Goal: Obtain resource: Download file/media

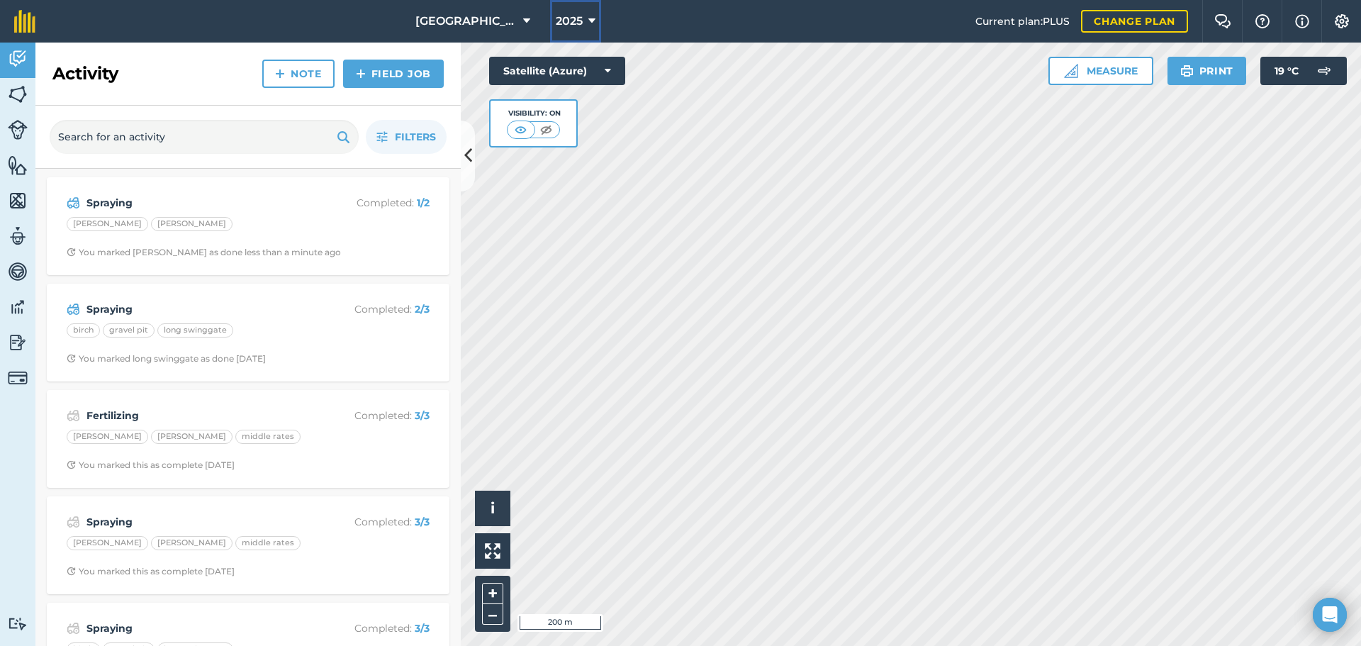
click at [593, 25] on icon at bounding box center [591, 21] width 7 height 17
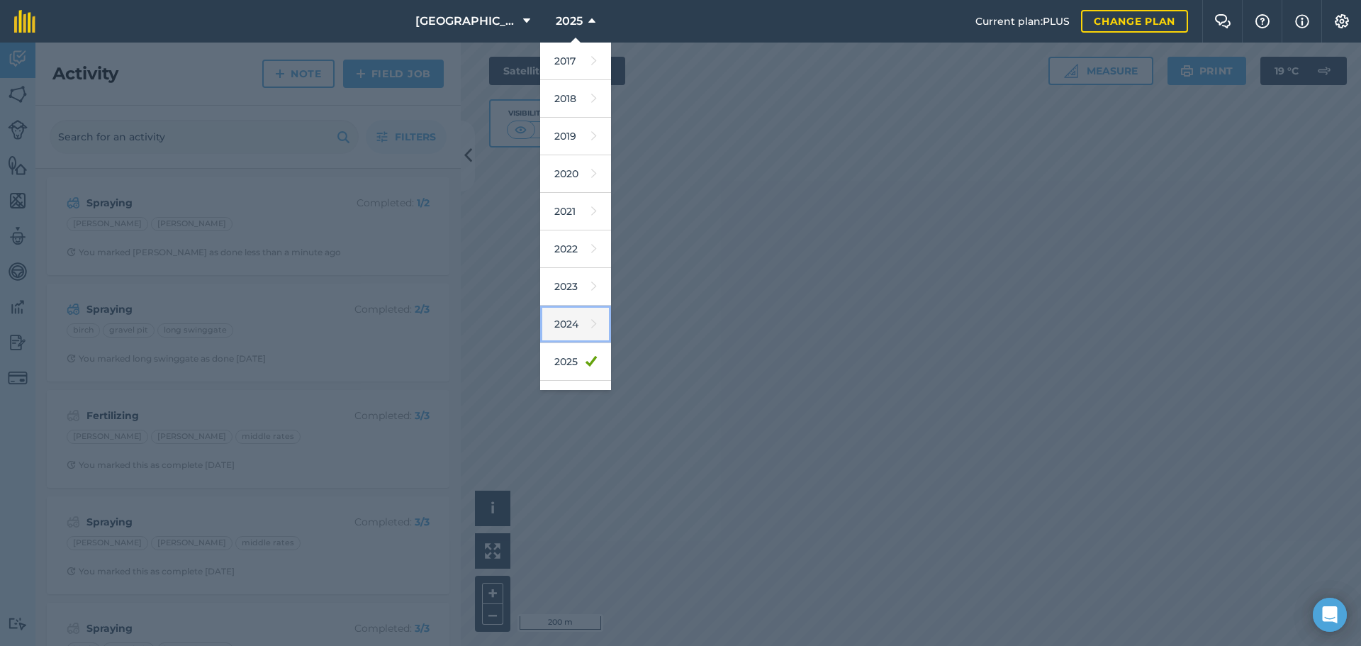
click at [575, 329] on link "2024" at bounding box center [575, 324] width 71 height 38
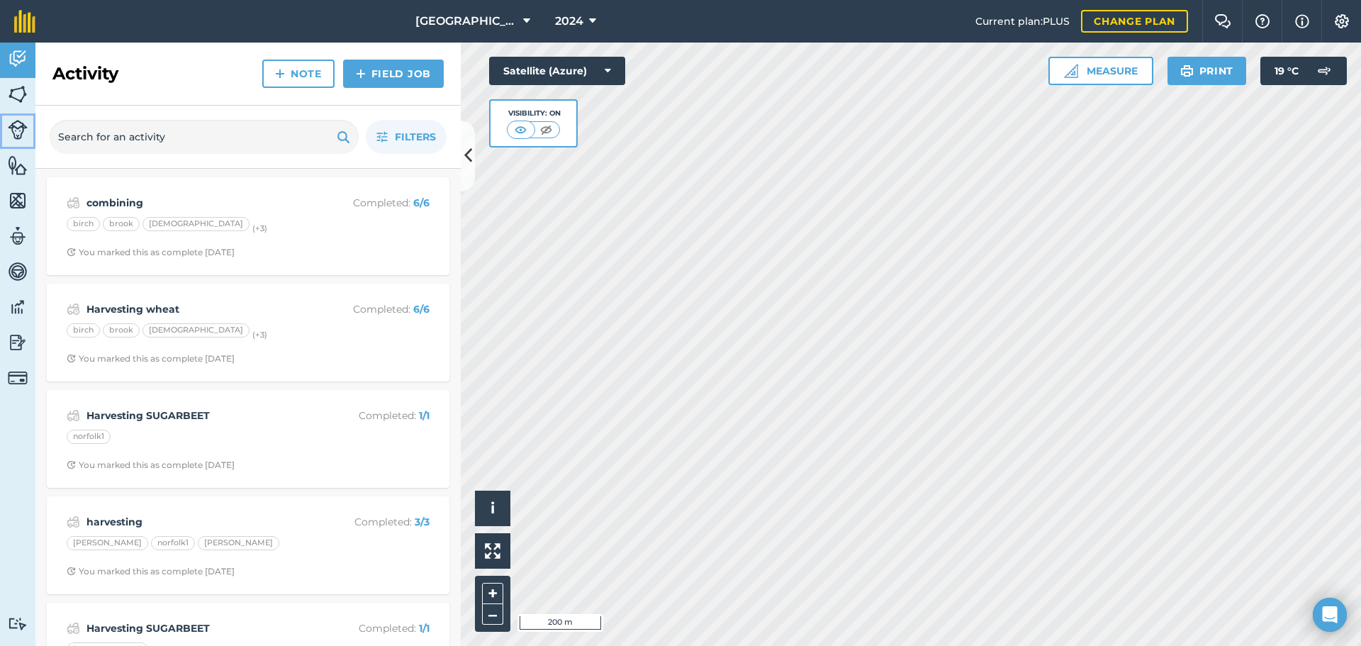
click at [21, 130] on img at bounding box center [18, 130] width 20 height 20
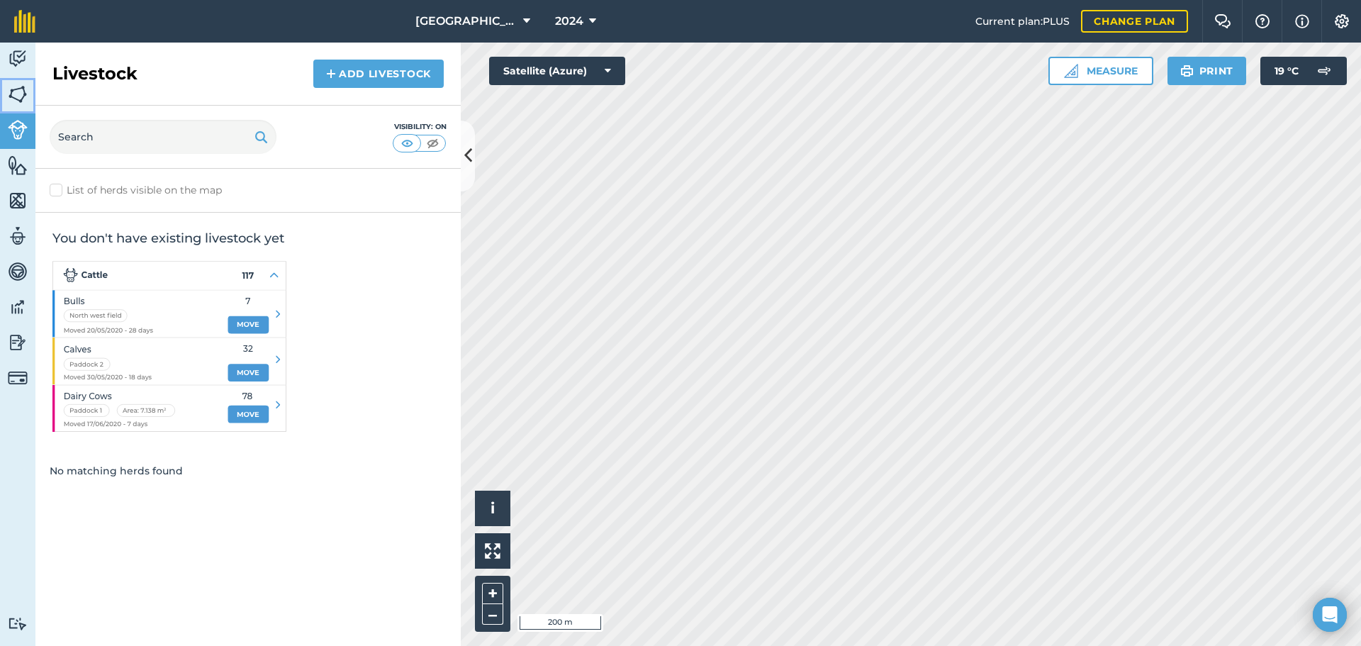
click at [18, 95] on img at bounding box center [18, 94] width 20 height 21
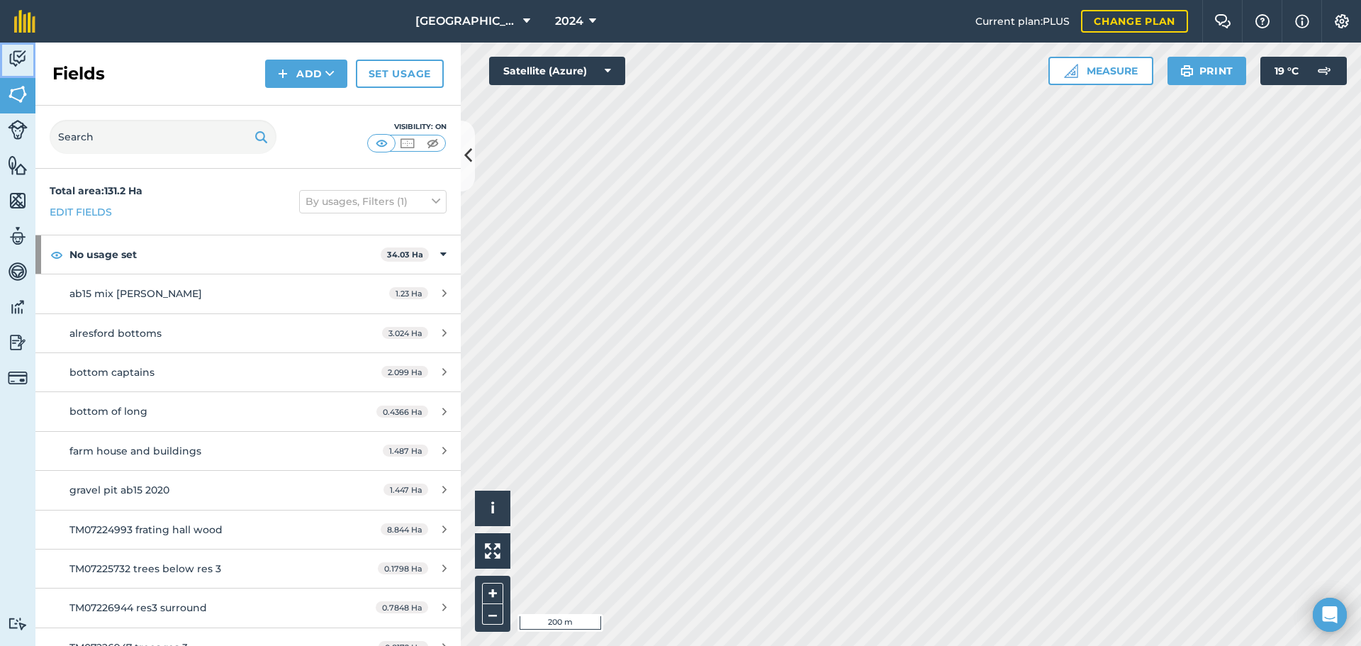
click at [21, 59] on img at bounding box center [18, 58] width 20 height 21
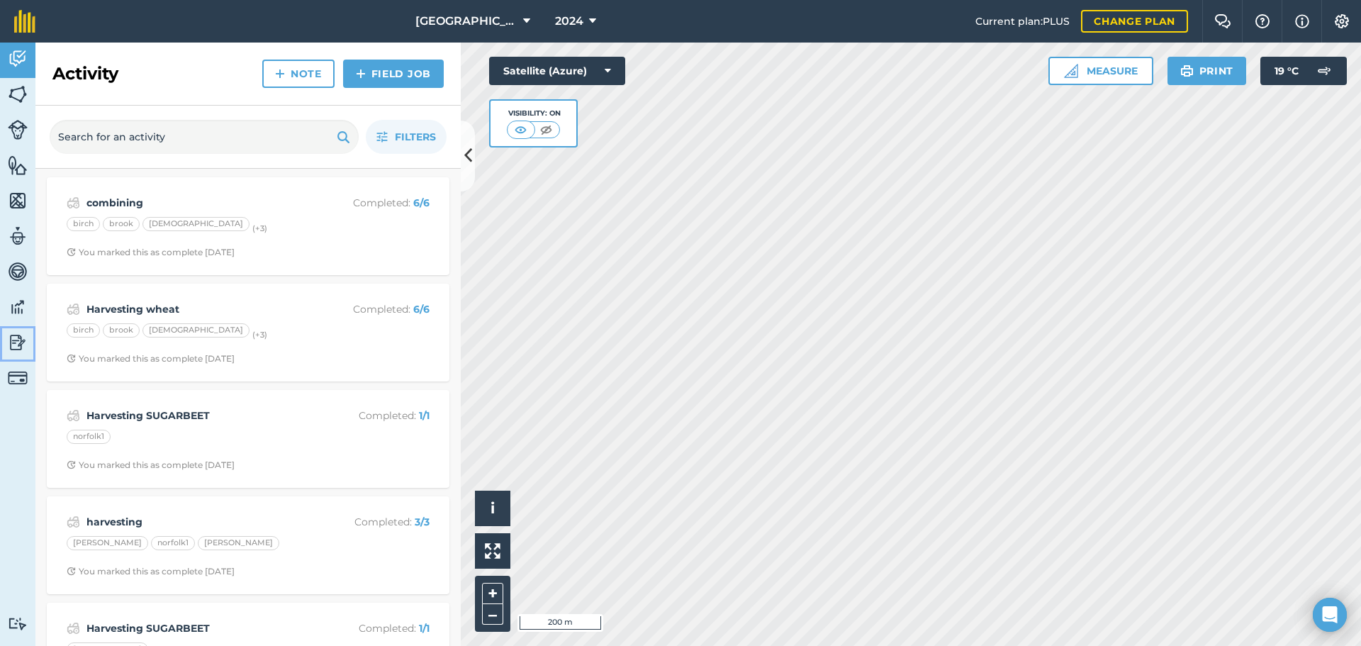
click at [21, 344] on img at bounding box center [18, 342] width 20 height 21
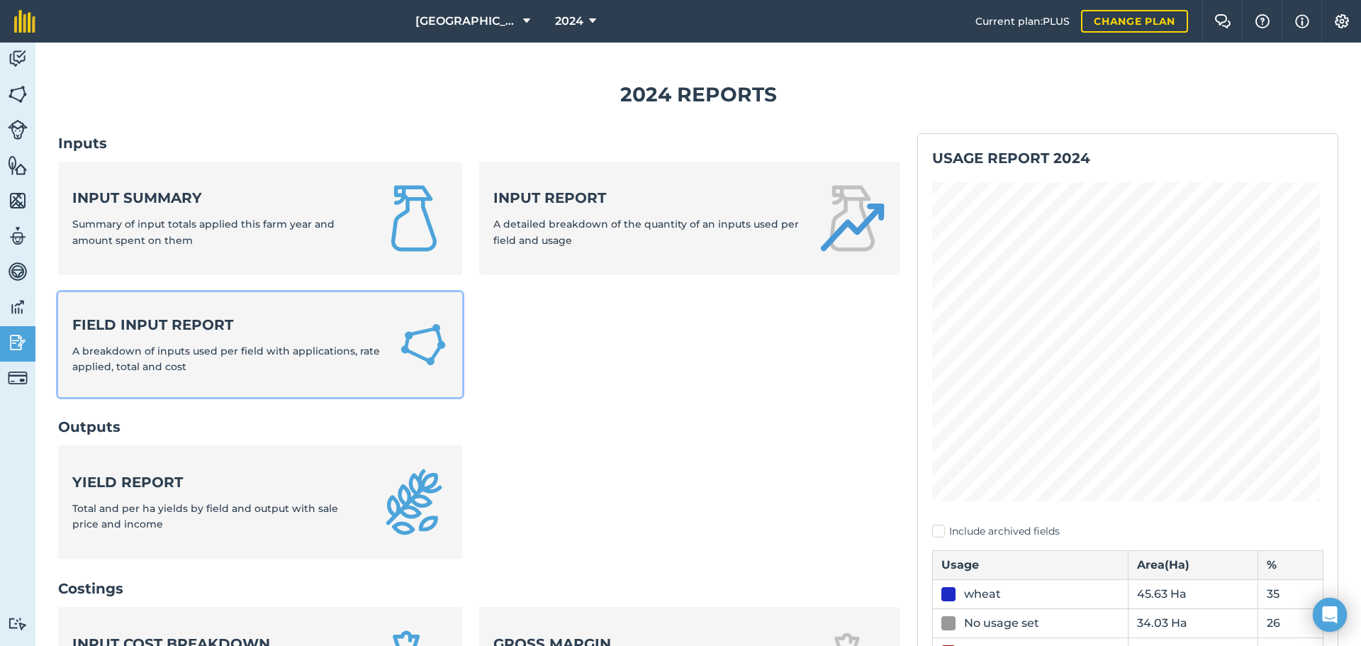
click at [201, 334] on div "Field Input Report A breakdown of inputs used per field with applications, rate…" at bounding box center [226, 345] width 309 height 60
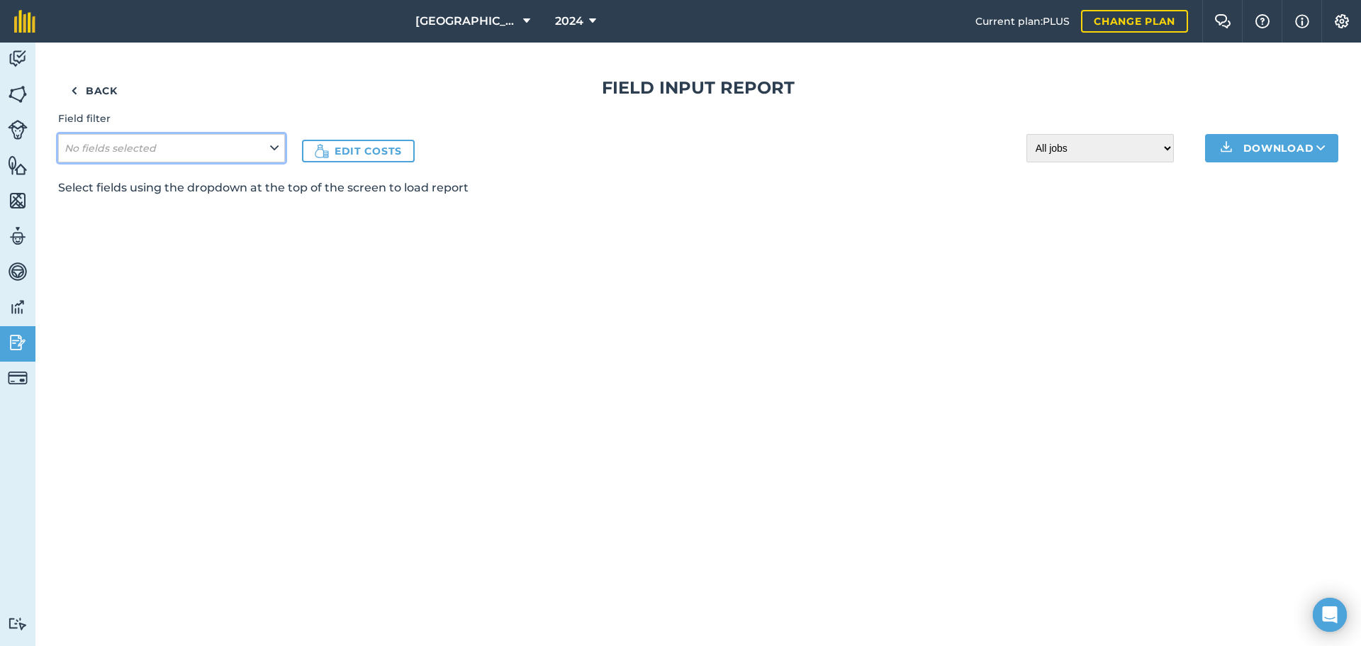
click at [276, 146] on icon at bounding box center [274, 148] width 9 height 16
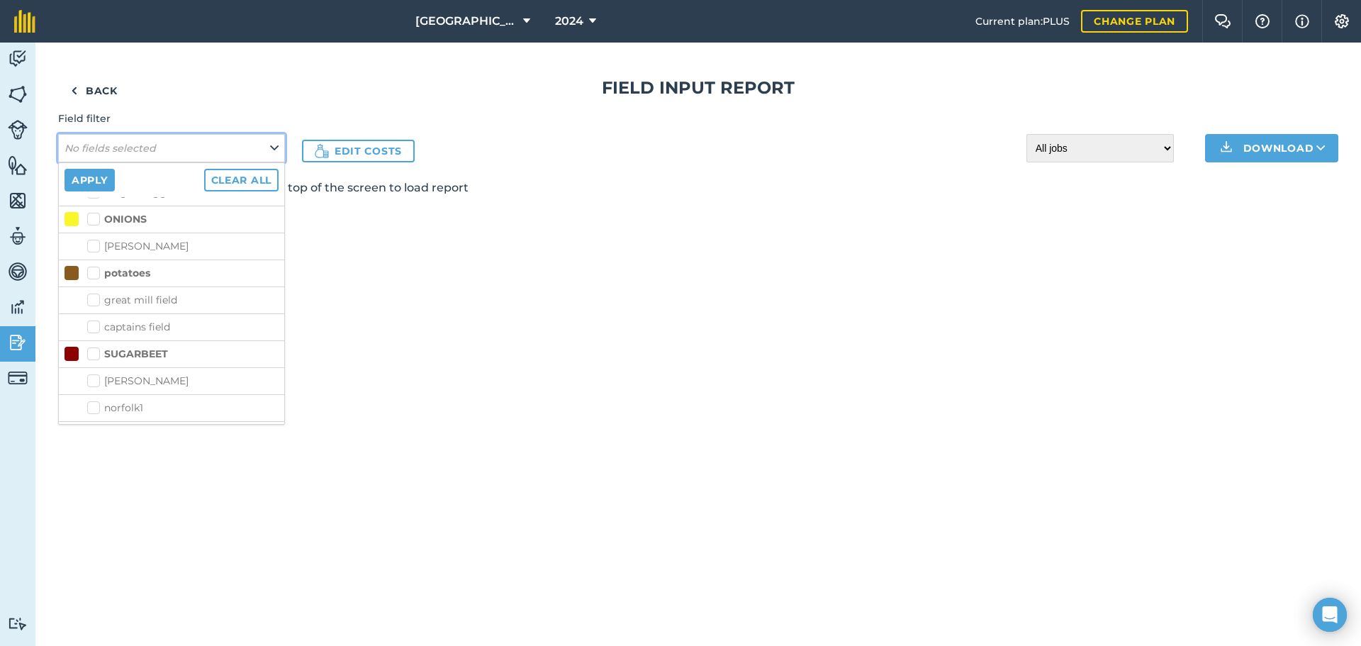
scroll to position [709, 0]
click at [98, 359] on label "SUGARBEET" at bounding box center [127, 351] width 81 height 15
click at [96, 354] on input "SUGARBEET" at bounding box center [91, 348] width 9 height 9
checkbox input "true"
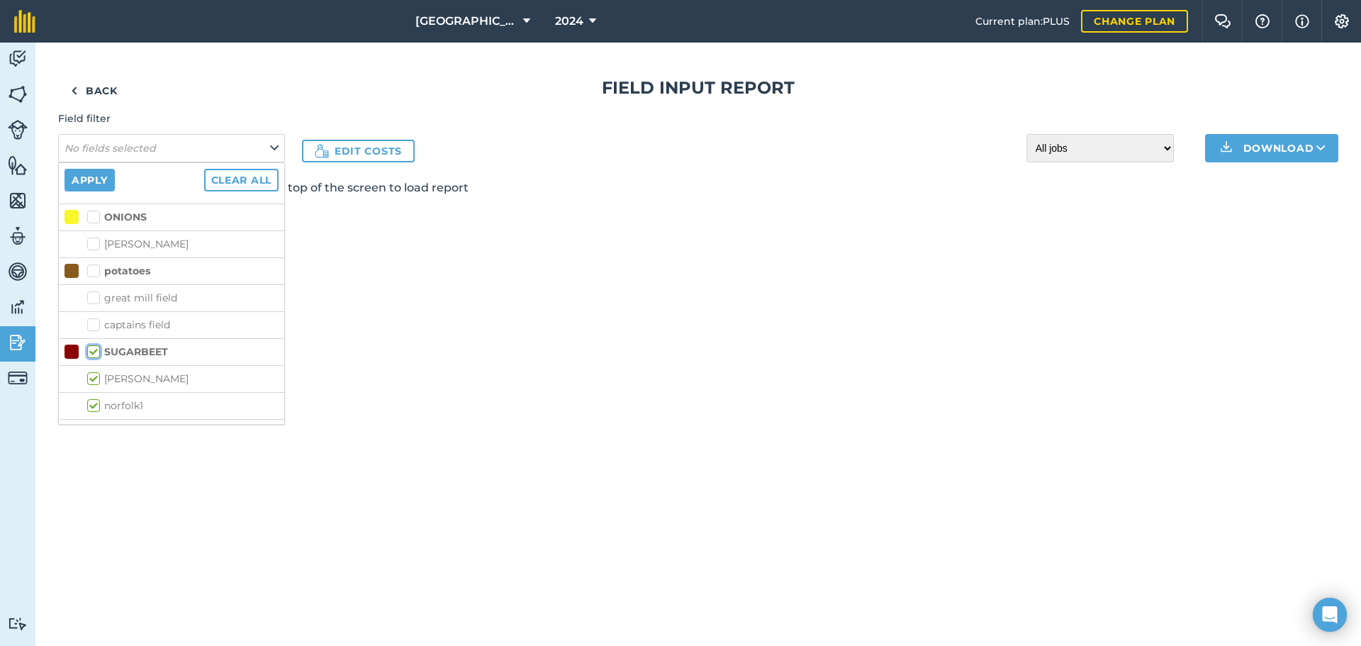
checkbox input "true"
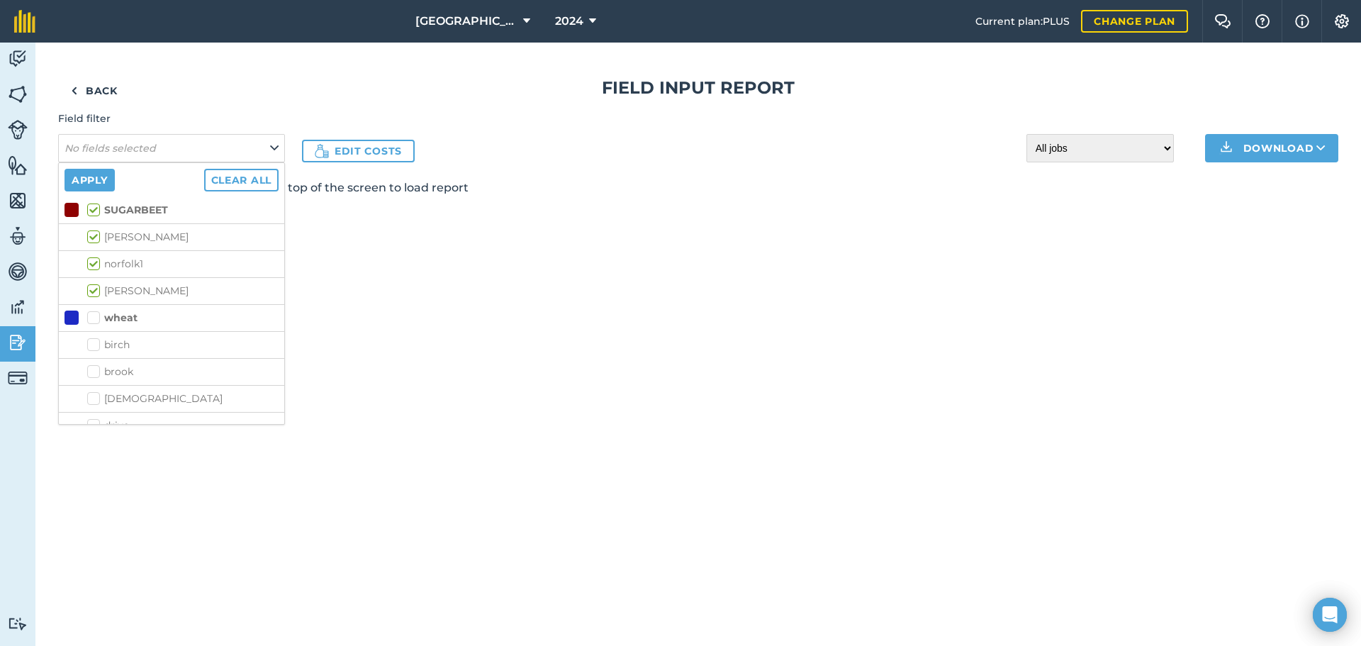
click at [92, 325] on label "wheat" at bounding box center [112, 317] width 50 height 15
click at [92, 320] on input "wheat" at bounding box center [91, 314] width 9 height 9
checkbox input "true"
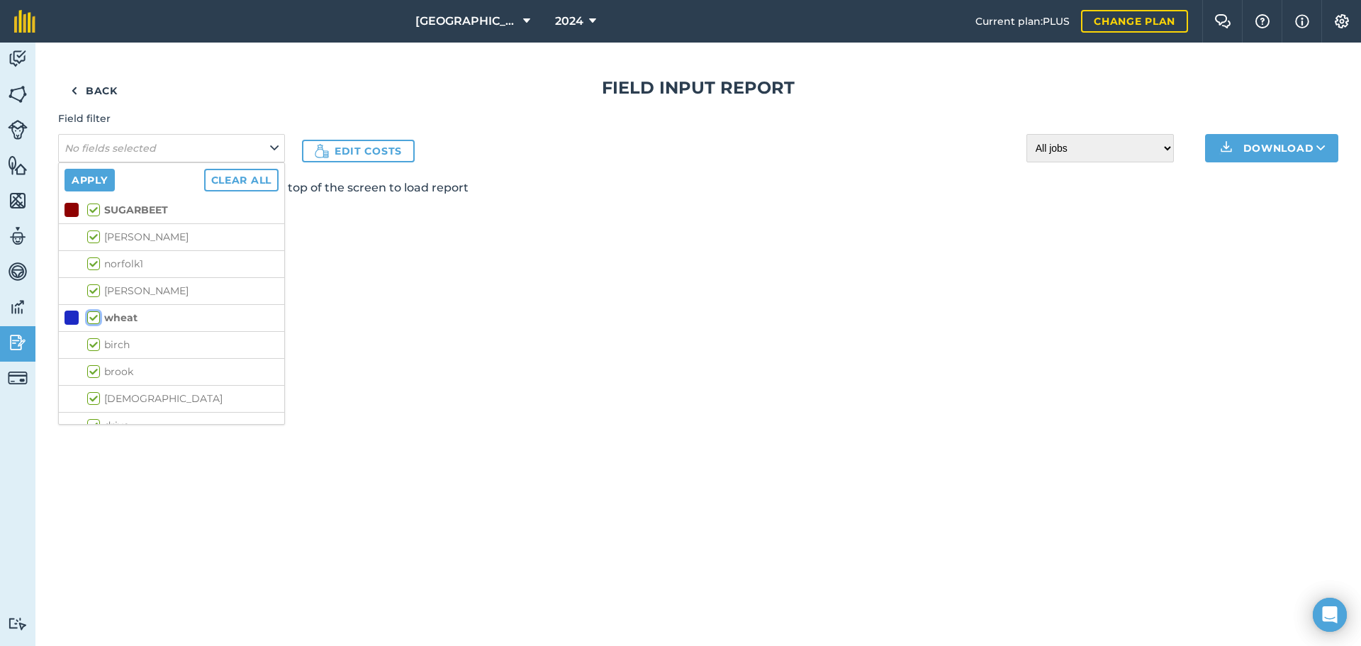
checkbox input "true"
click at [84, 177] on button "Apply" at bounding box center [89, 180] width 50 height 23
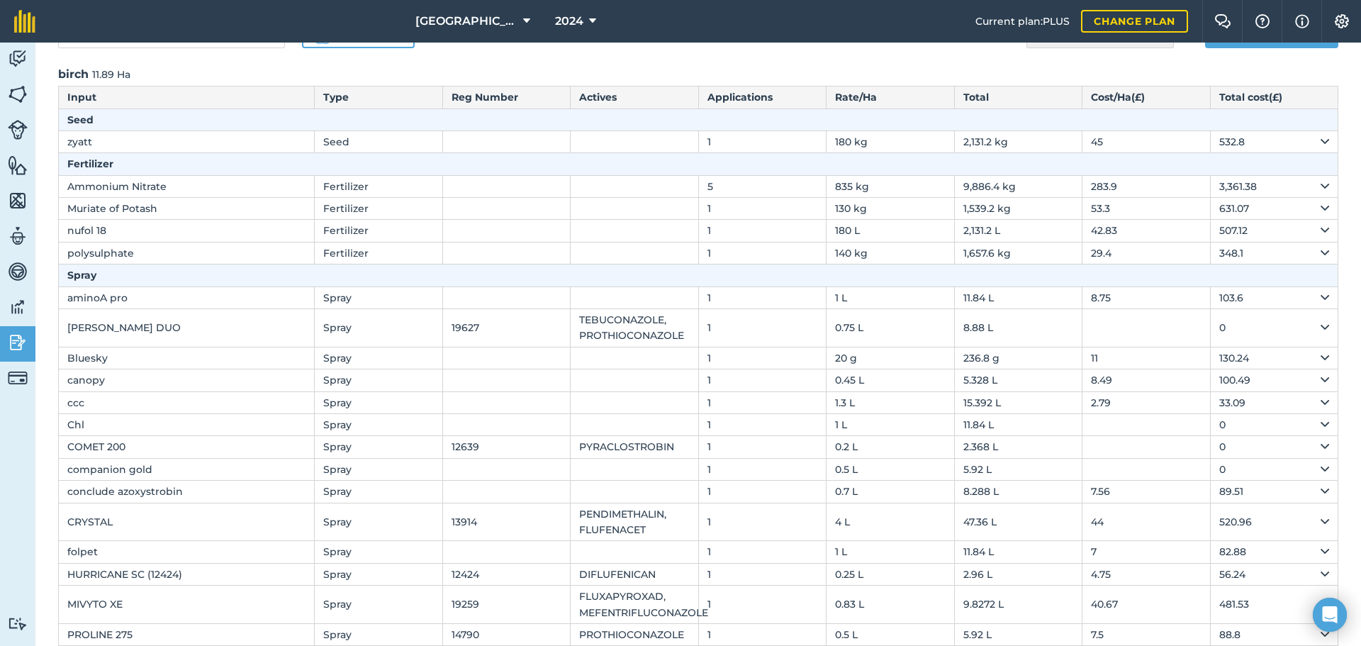
scroll to position [0, 0]
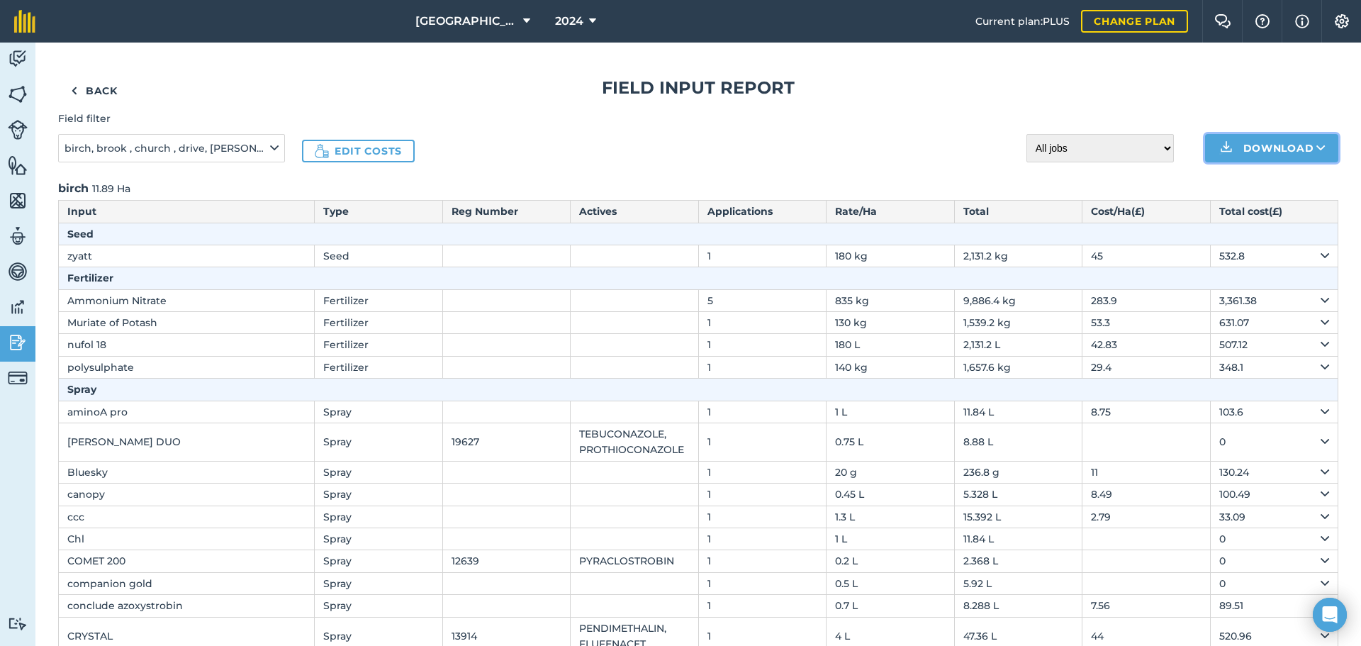
click at [1283, 146] on button "Download" at bounding box center [1271, 148] width 133 height 28
click at [1270, 184] on link "CSV" at bounding box center [1271, 179] width 129 height 31
click at [1316, 150] on icon at bounding box center [1320, 148] width 9 height 14
click at [1295, 214] on link "XLS" at bounding box center [1271, 211] width 129 height 31
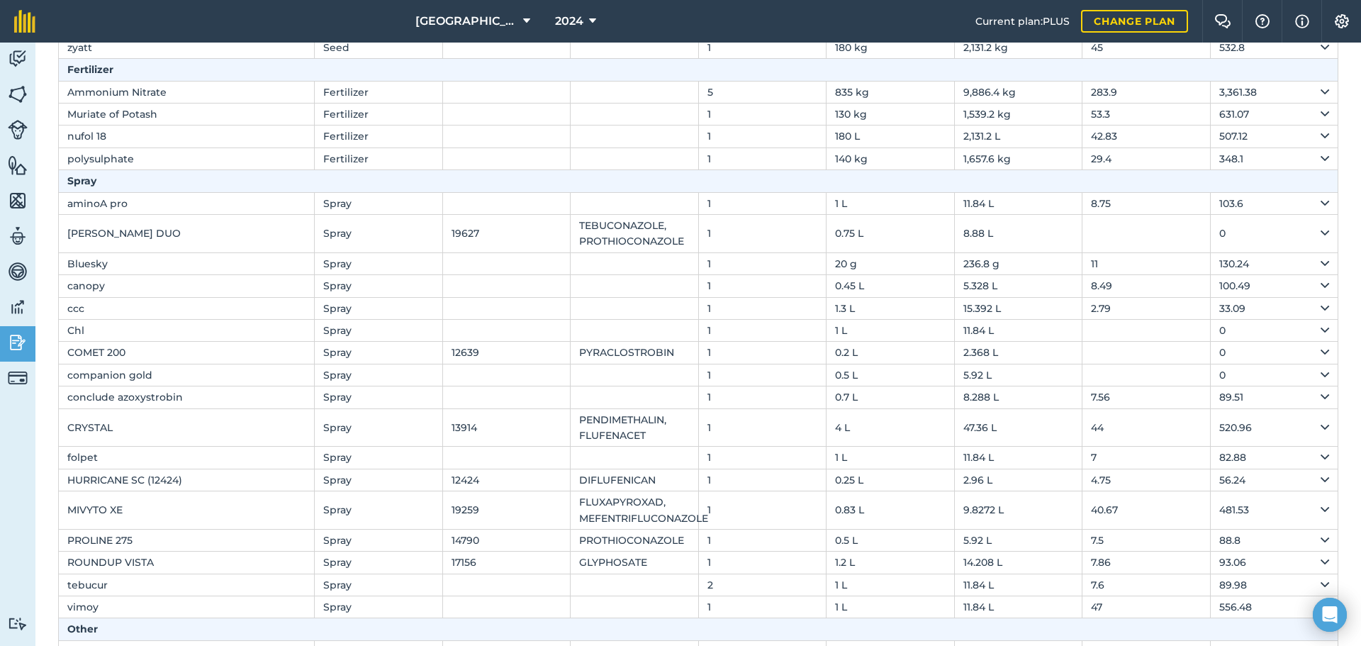
scroll to position [213, 0]
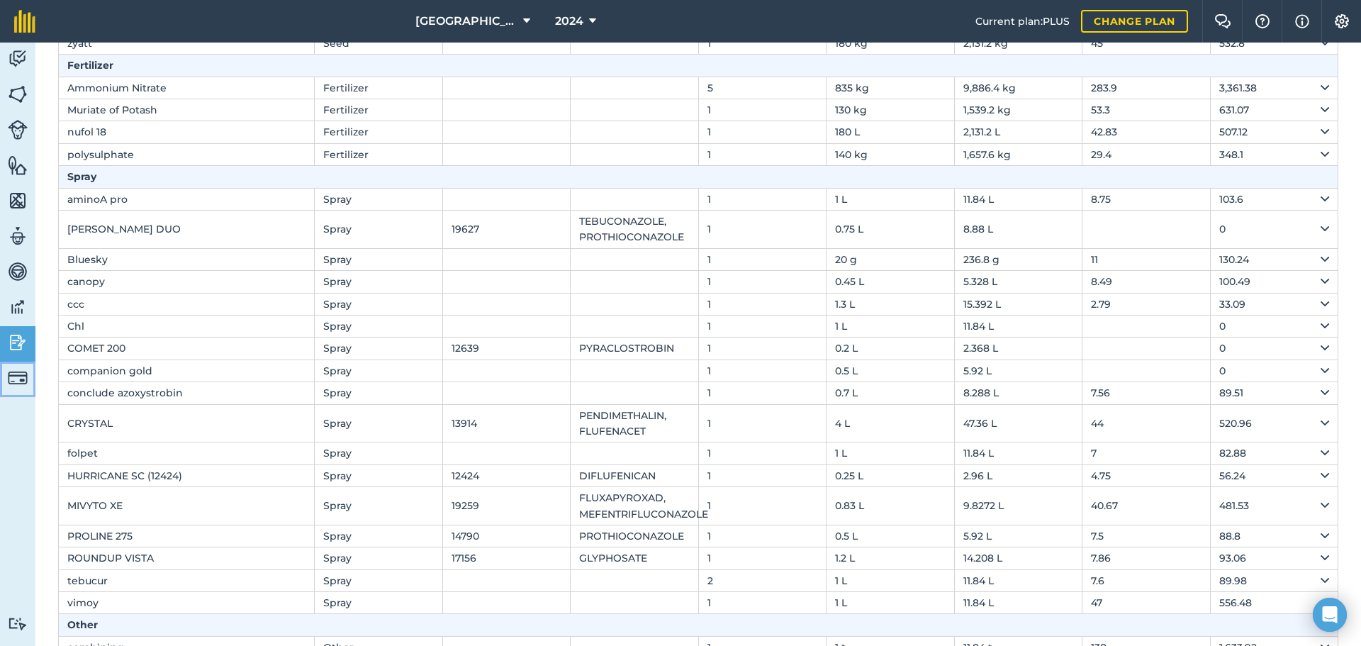
click at [17, 377] on img at bounding box center [18, 378] width 20 height 20
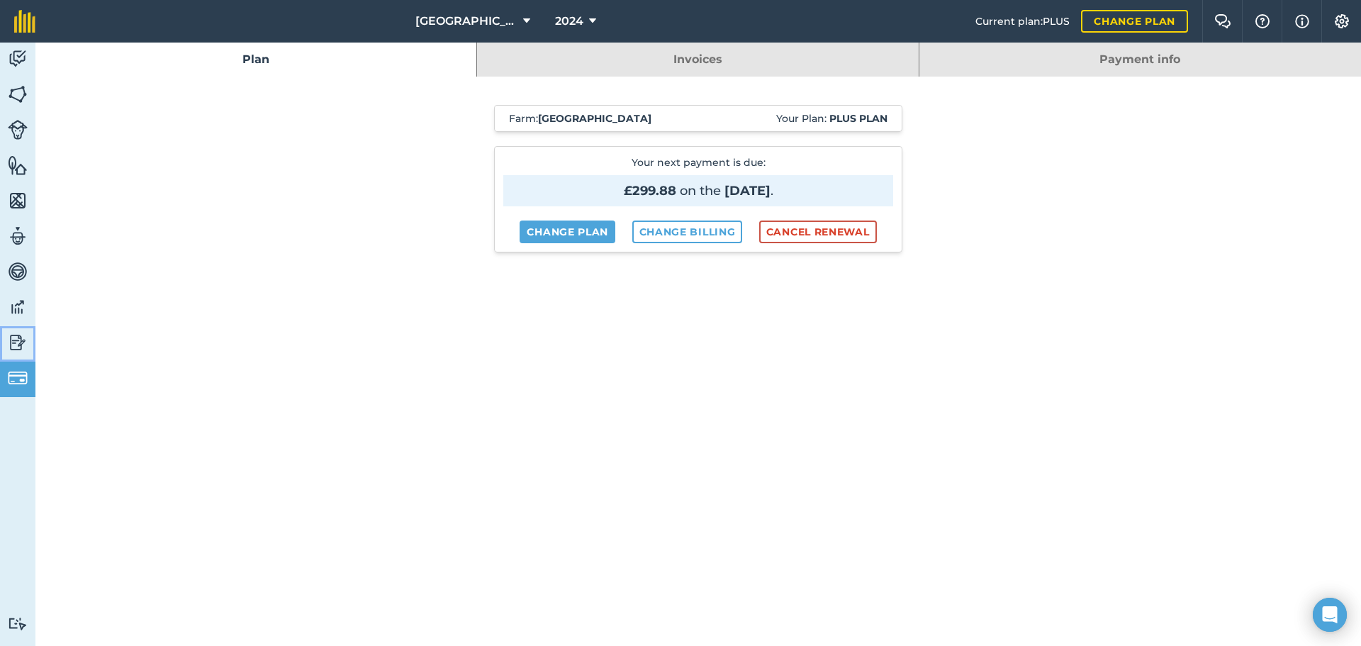
click at [21, 339] on img at bounding box center [18, 342] width 20 height 21
